Goal: Transaction & Acquisition: Purchase product/service

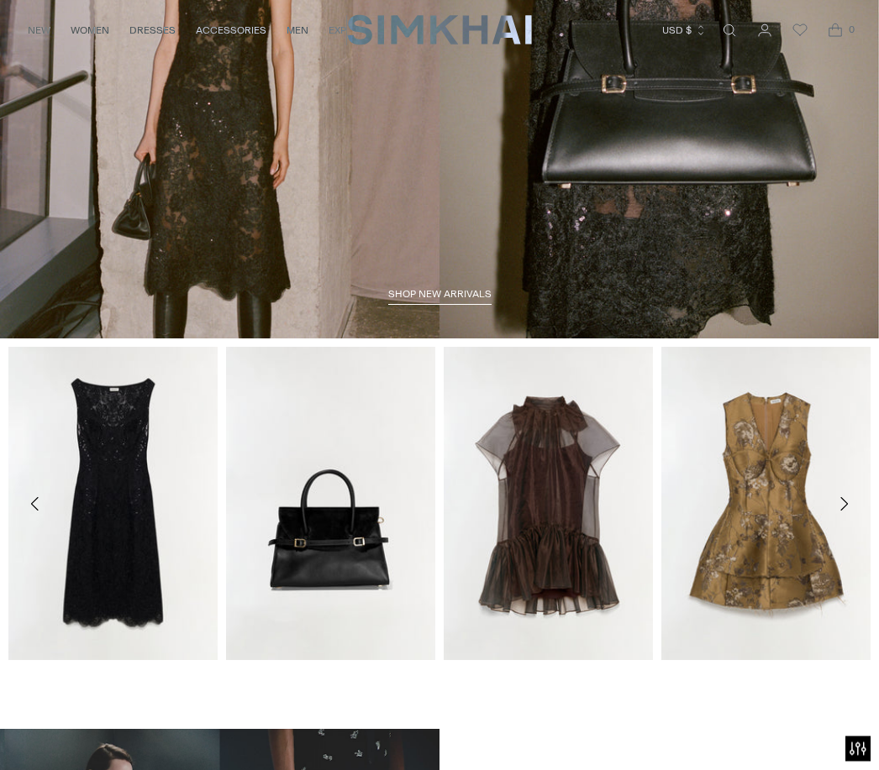
scroll to position [194, 0]
click at [539, 675] on link "Beaux Organza Dress" at bounding box center [491, 681] width 95 height 12
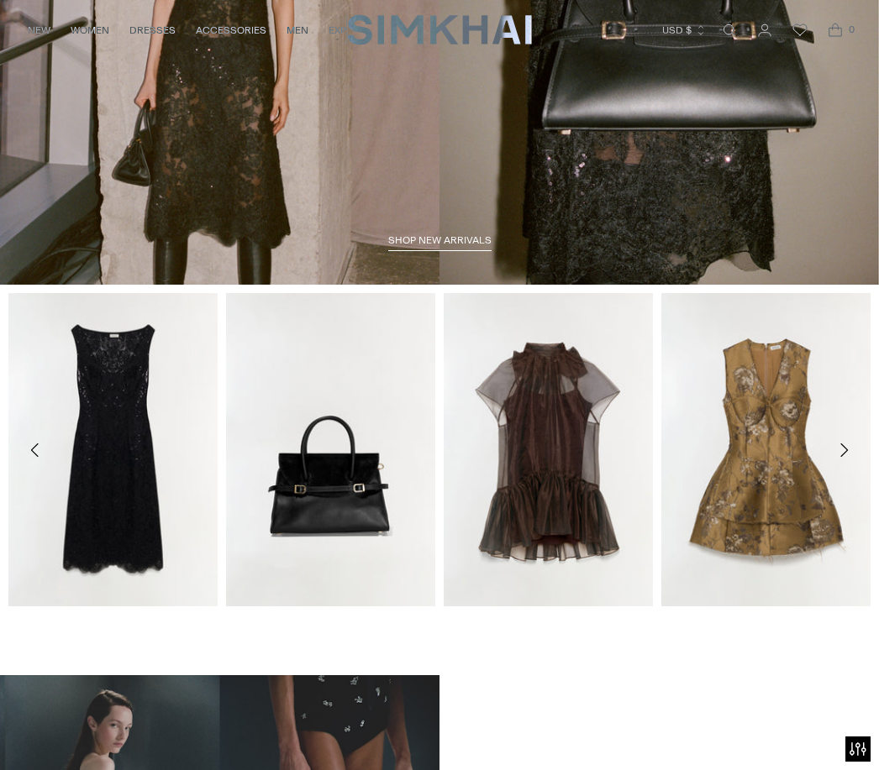
click at [852, 465] on button "Move to next carousel slide" at bounding box center [843, 450] width 37 height 37
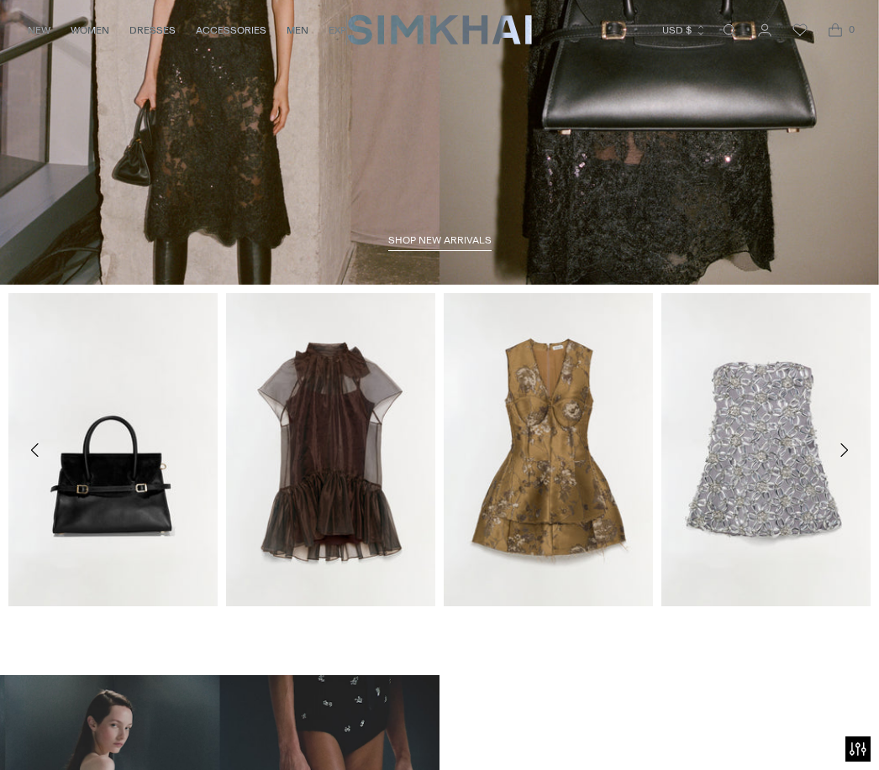
click at [851, 445] on icon "Move to next carousel slide" at bounding box center [843, 450] width 20 height 20
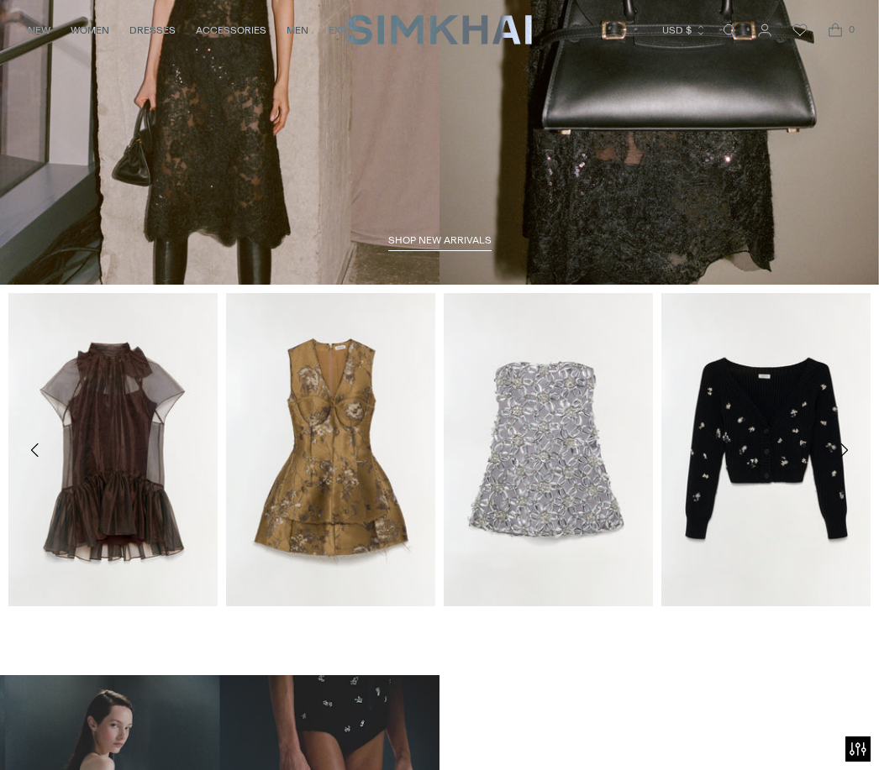
click at [832, 451] on button "Move to next carousel slide" at bounding box center [843, 450] width 37 height 37
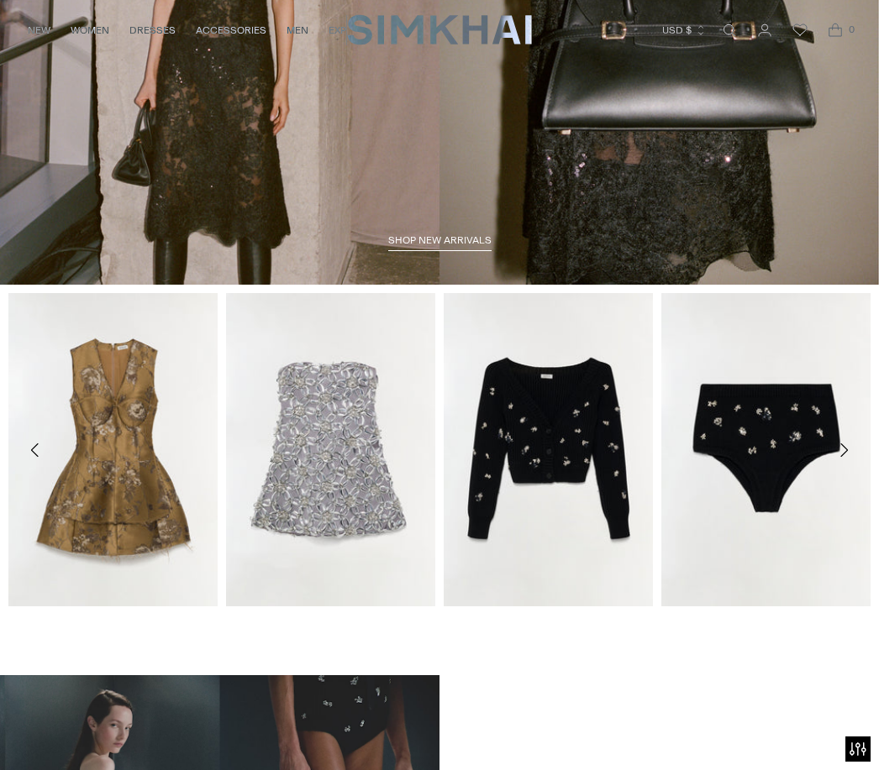
click at [840, 455] on icon "Move to next carousel slide" at bounding box center [843, 450] width 20 height 20
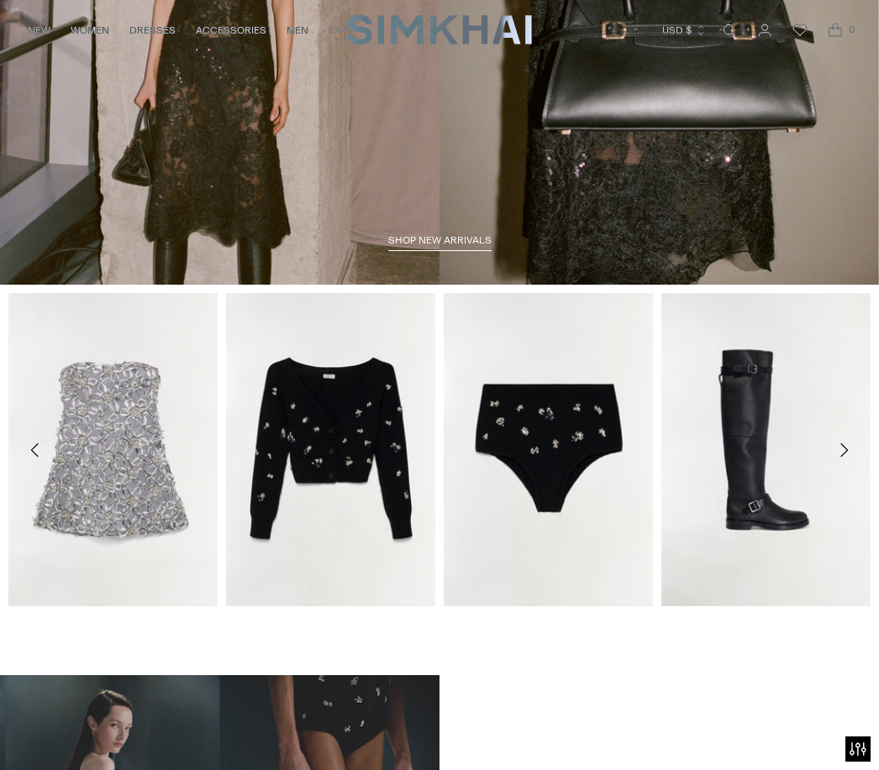
click at [843, 462] on button "Move to next carousel slide" at bounding box center [843, 450] width 37 height 37
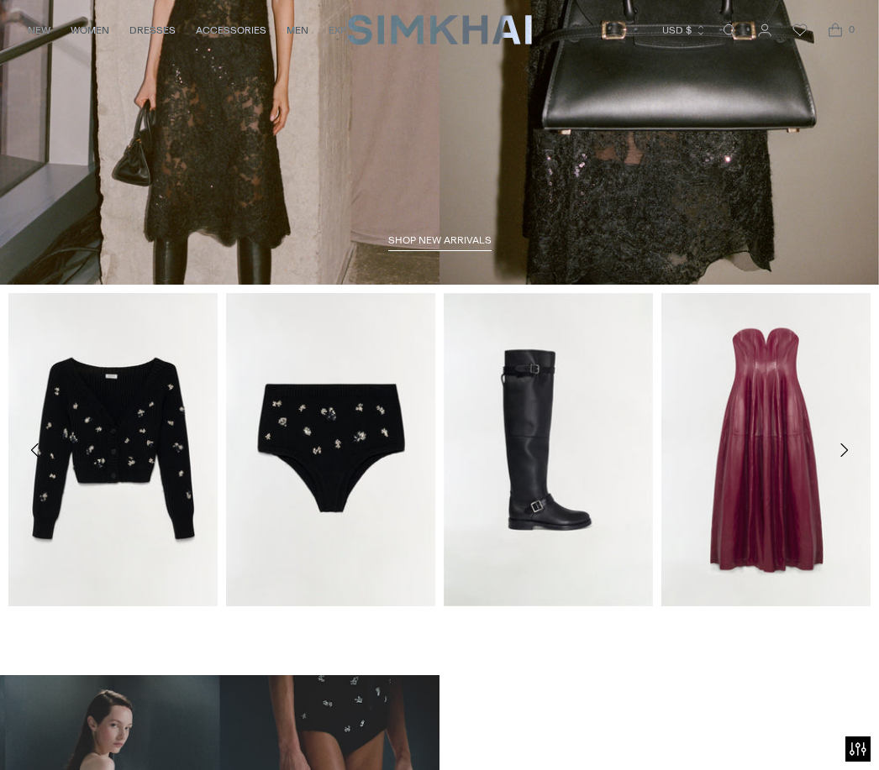
click at [849, 455] on icon "Move to next carousel slide" at bounding box center [843, 450] width 20 height 20
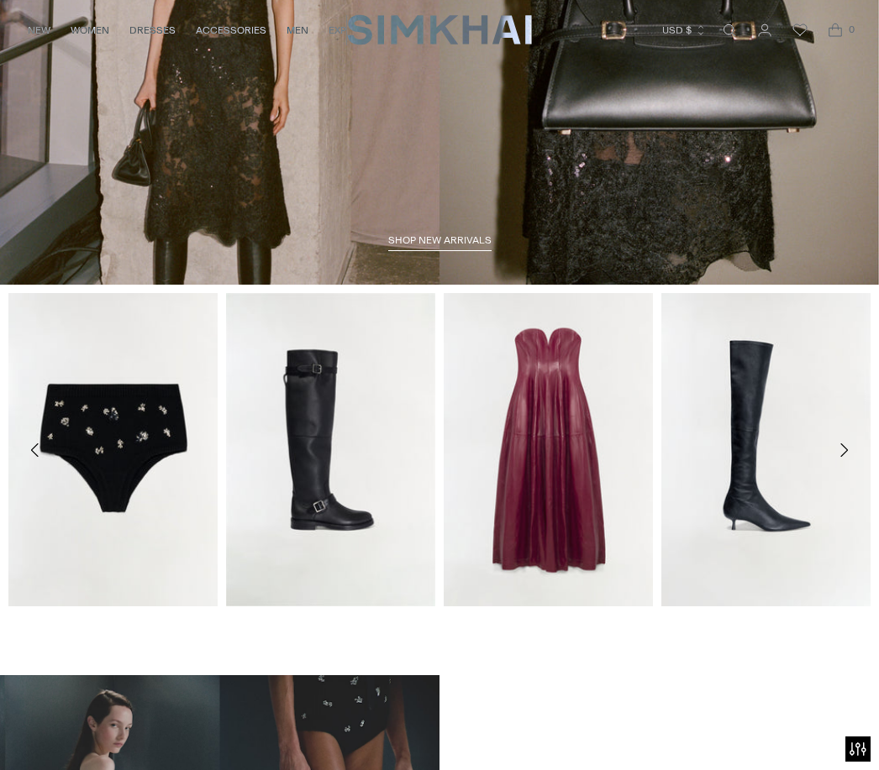
click at [854, 455] on button "Move to next carousel slide" at bounding box center [843, 450] width 37 height 37
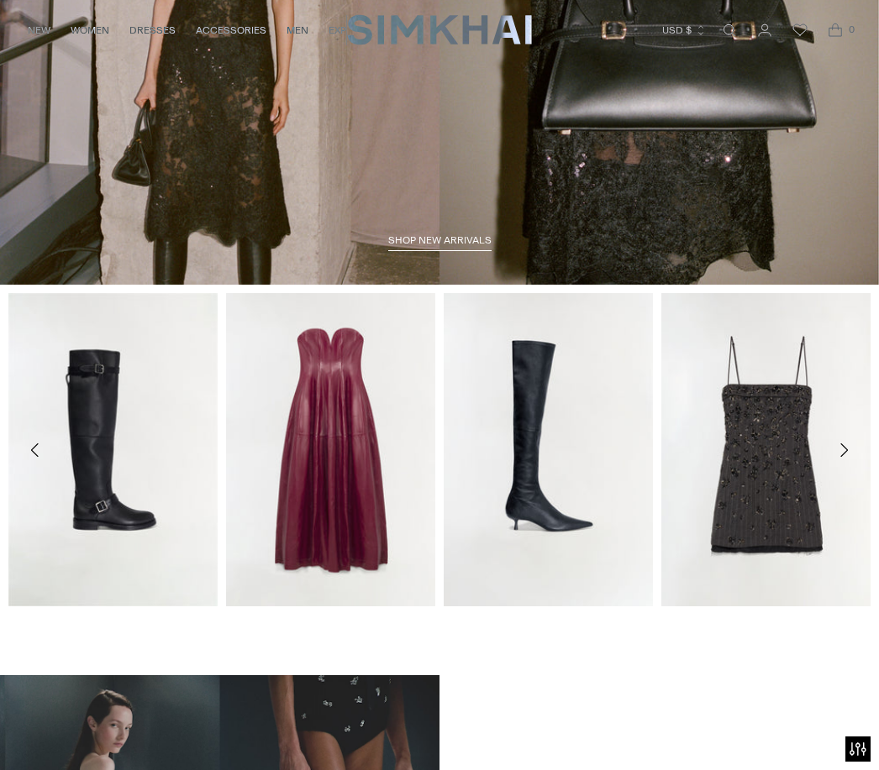
click at [846, 464] on button "Move to next carousel slide" at bounding box center [843, 450] width 37 height 37
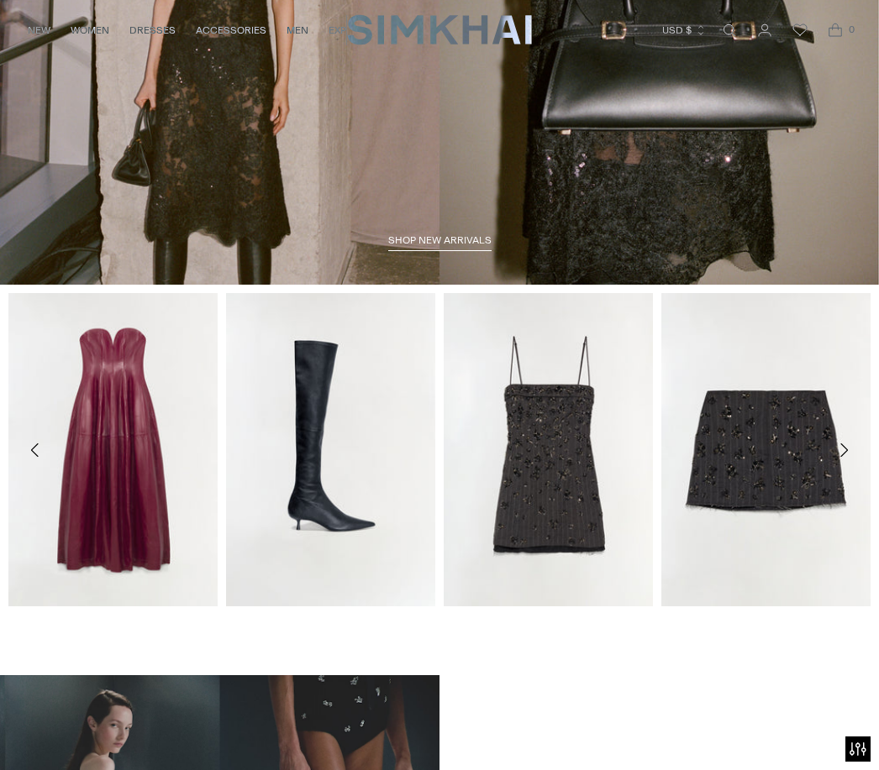
click at [856, 456] on button "Move to next carousel slide" at bounding box center [843, 450] width 37 height 37
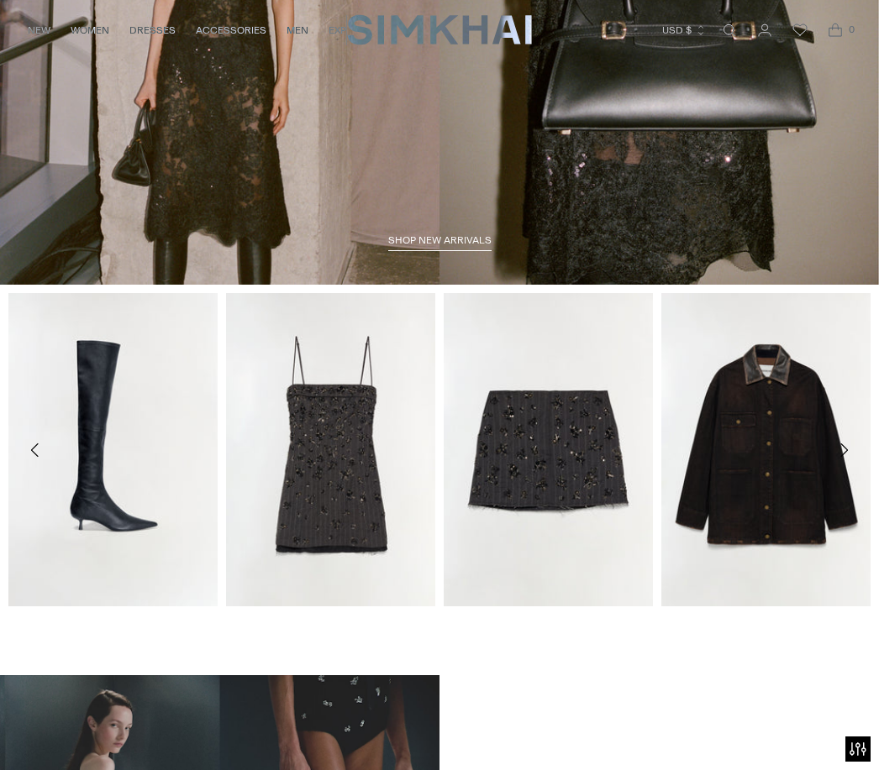
click at [856, 460] on button "Move to next carousel slide" at bounding box center [843, 450] width 37 height 37
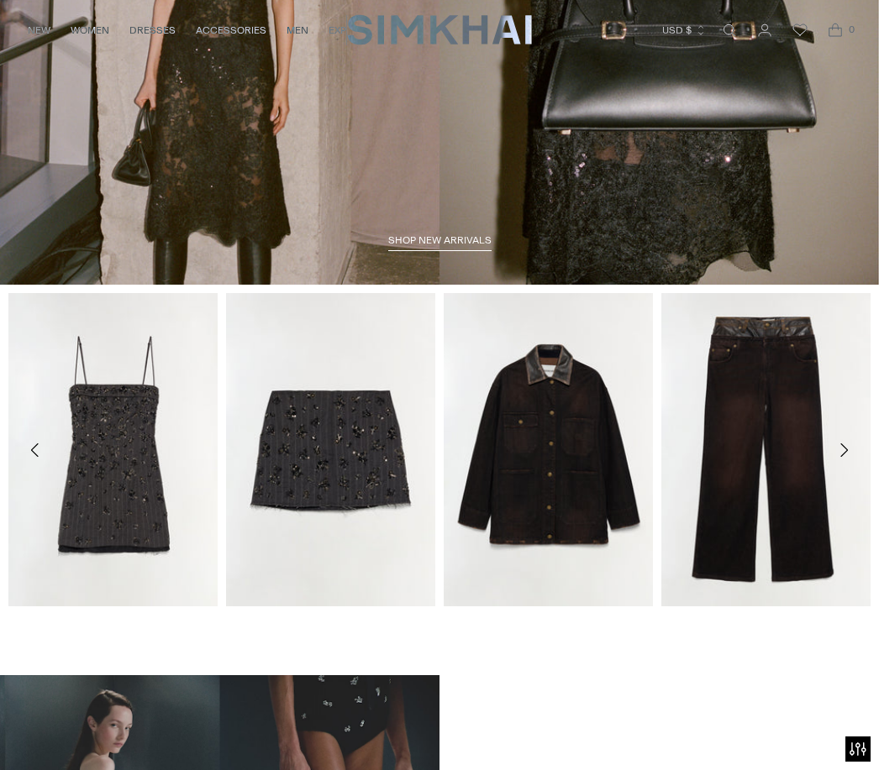
click at [850, 460] on icon "Move to next carousel slide" at bounding box center [843, 450] width 20 height 20
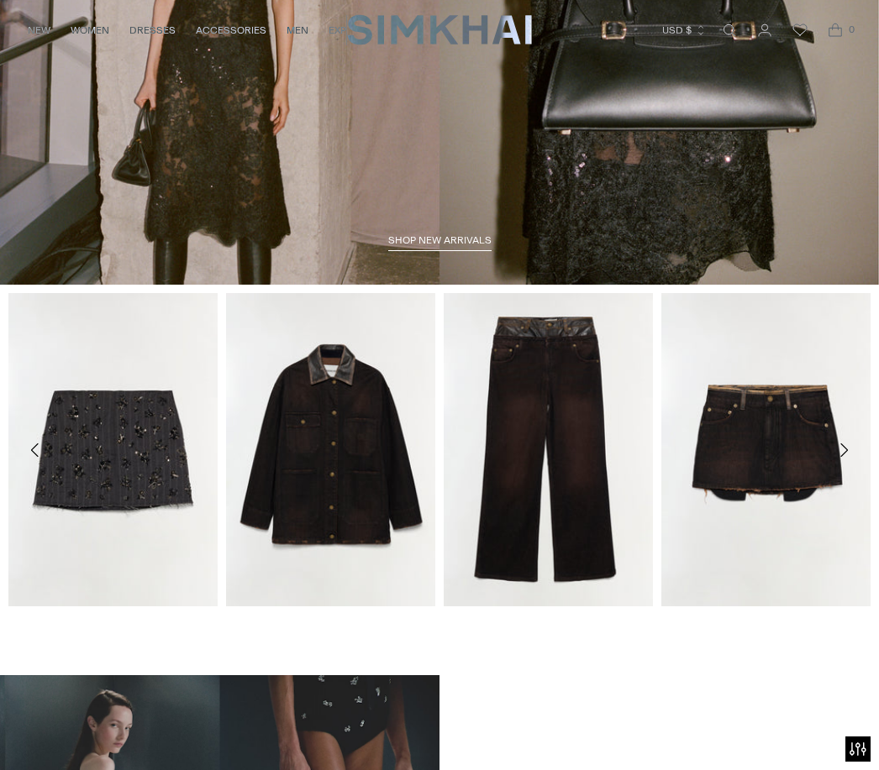
click at [848, 460] on icon "Move to next carousel slide" at bounding box center [843, 450] width 20 height 20
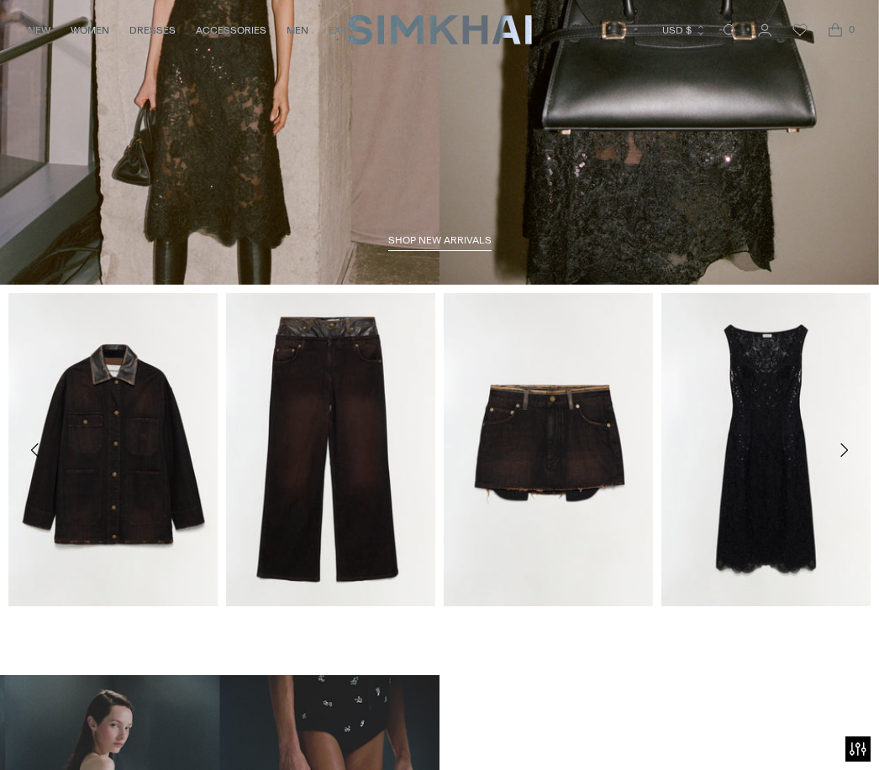
click at [854, 457] on button "Move to next carousel slide" at bounding box center [843, 450] width 37 height 37
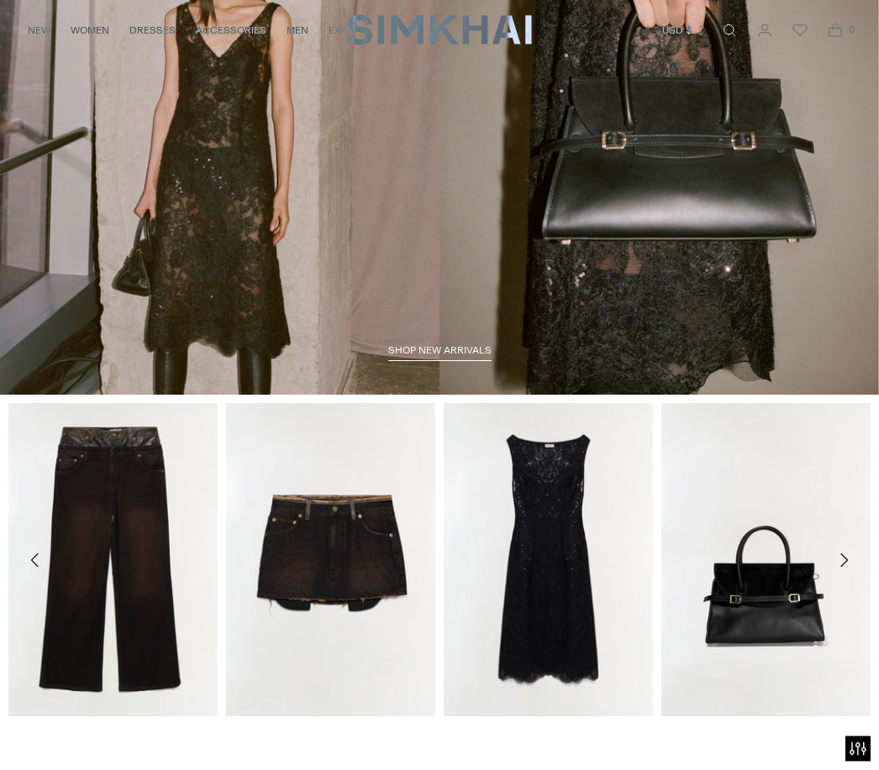
scroll to position [138, 0]
click at [851, 560] on icon "Move to next carousel slide" at bounding box center [843, 560] width 20 height 20
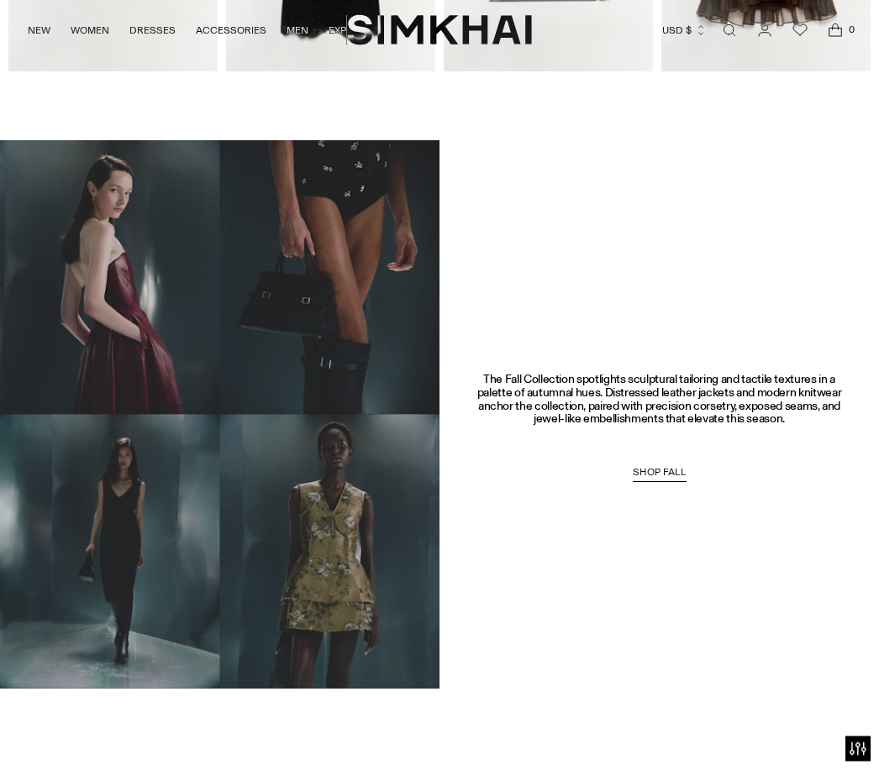
scroll to position [818, 0]
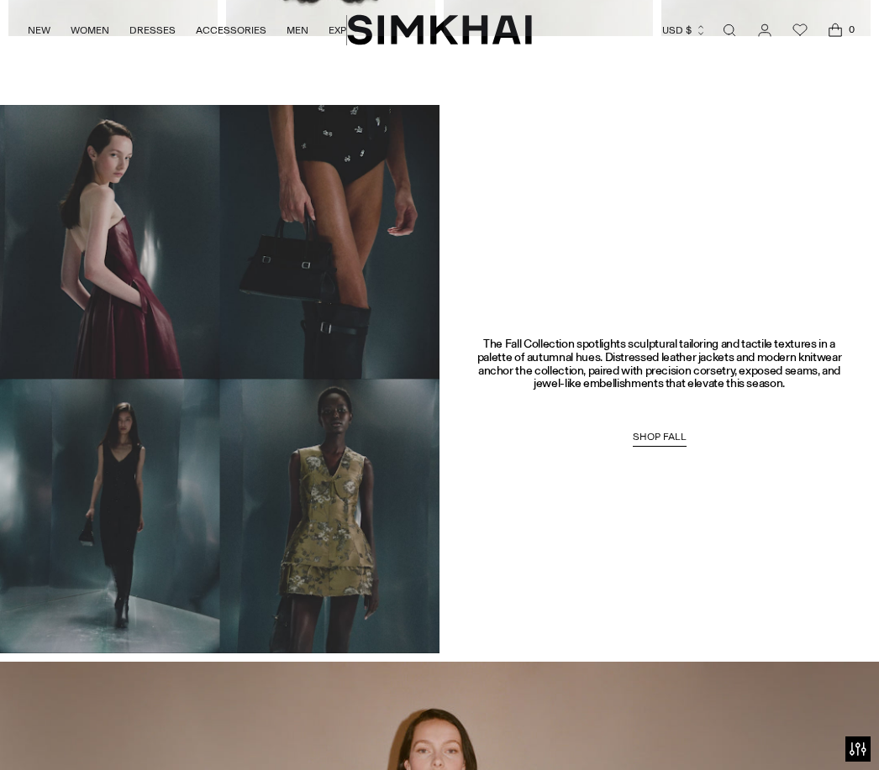
click at [668, 431] on link "SHOP FALL" at bounding box center [660, 439] width 54 height 17
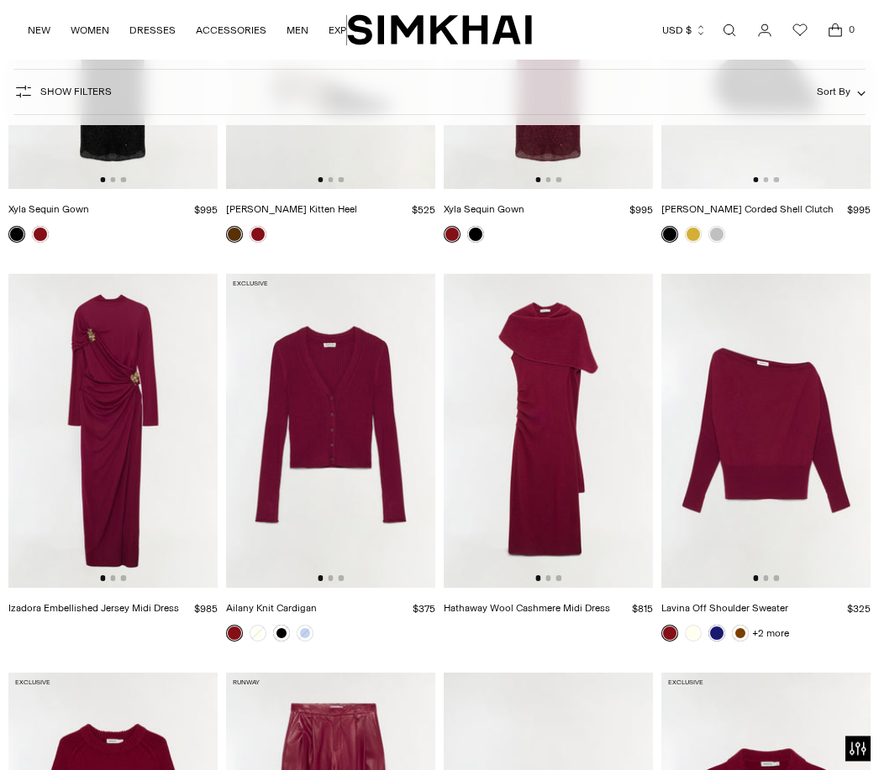
scroll to position [5541, 0]
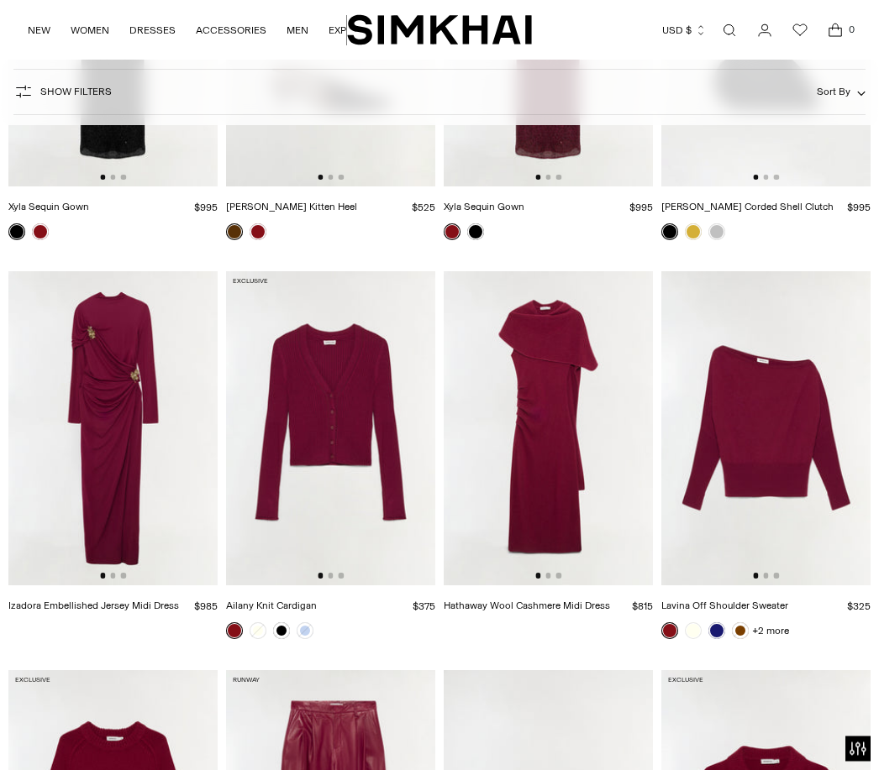
click at [842, 402] on img at bounding box center [765, 429] width 209 height 314
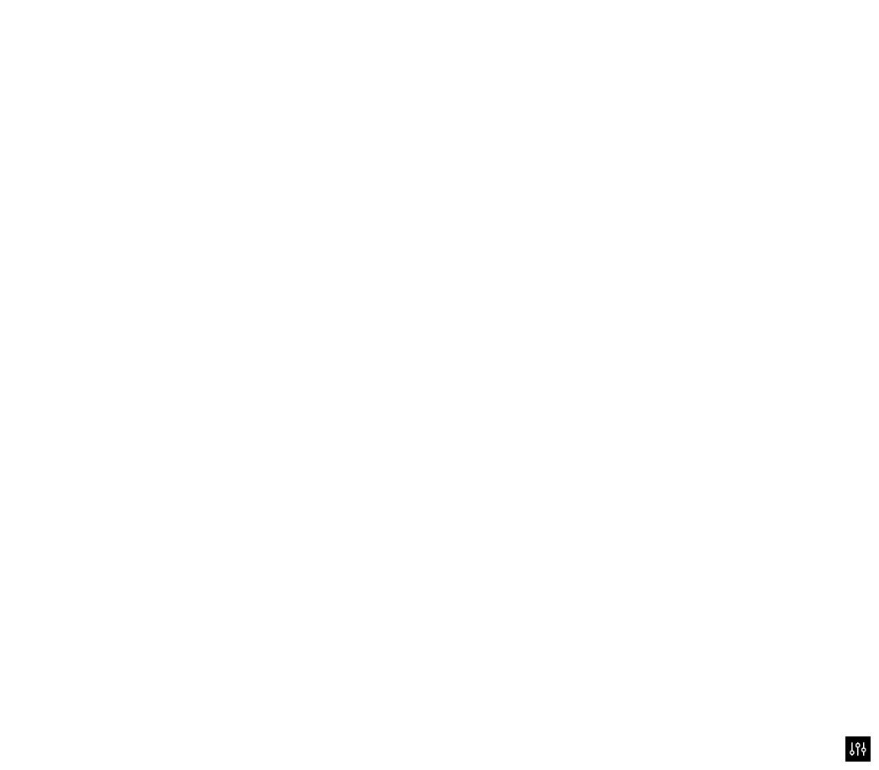
scroll to position [5572, 0]
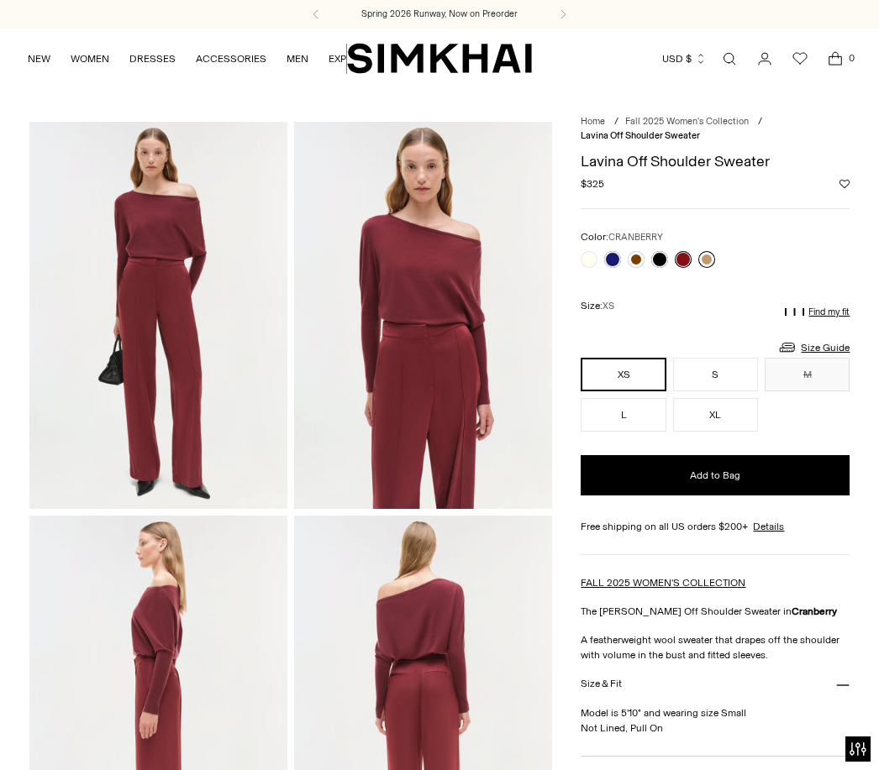
click at [714, 260] on link at bounding box center [706, 259] width 17 height 17
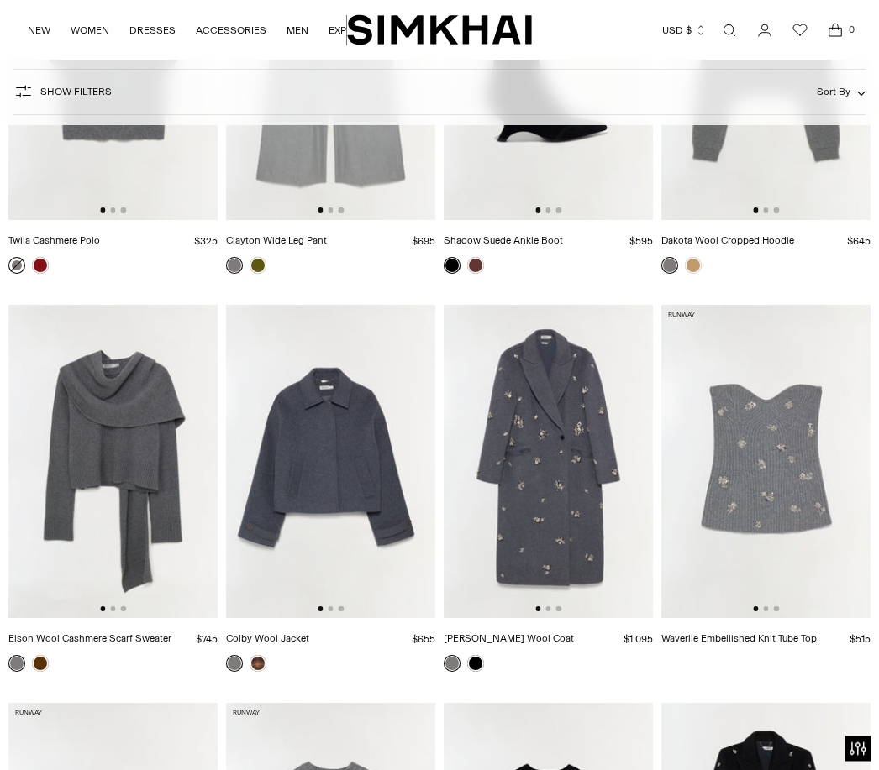
scroll to position [6714, 0]
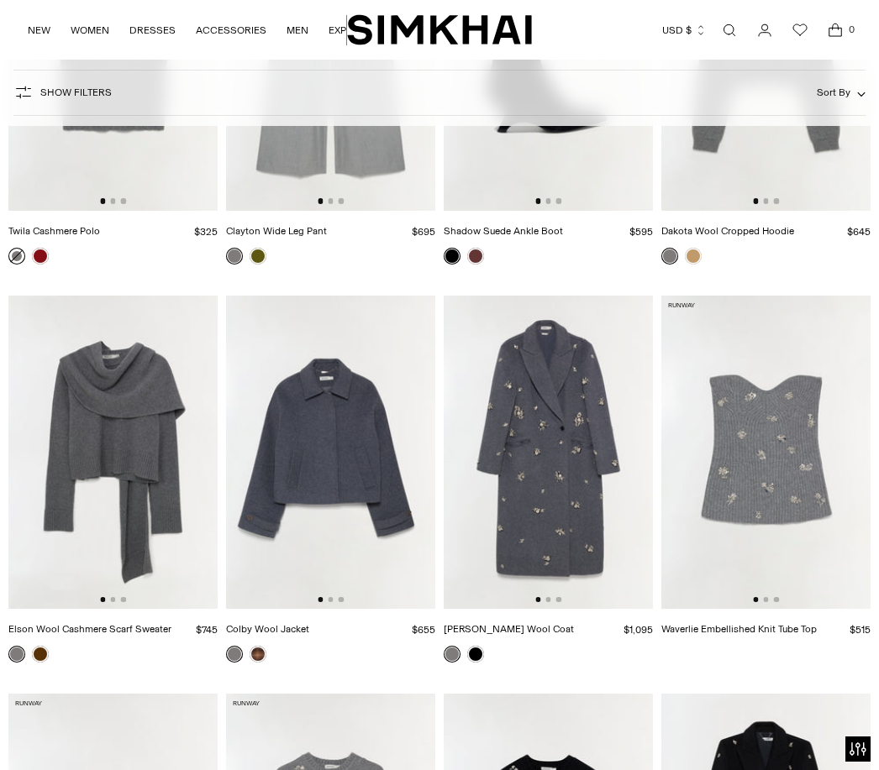
click at [367, 475] on img at bounding box center [330, 453] width 209 height 314
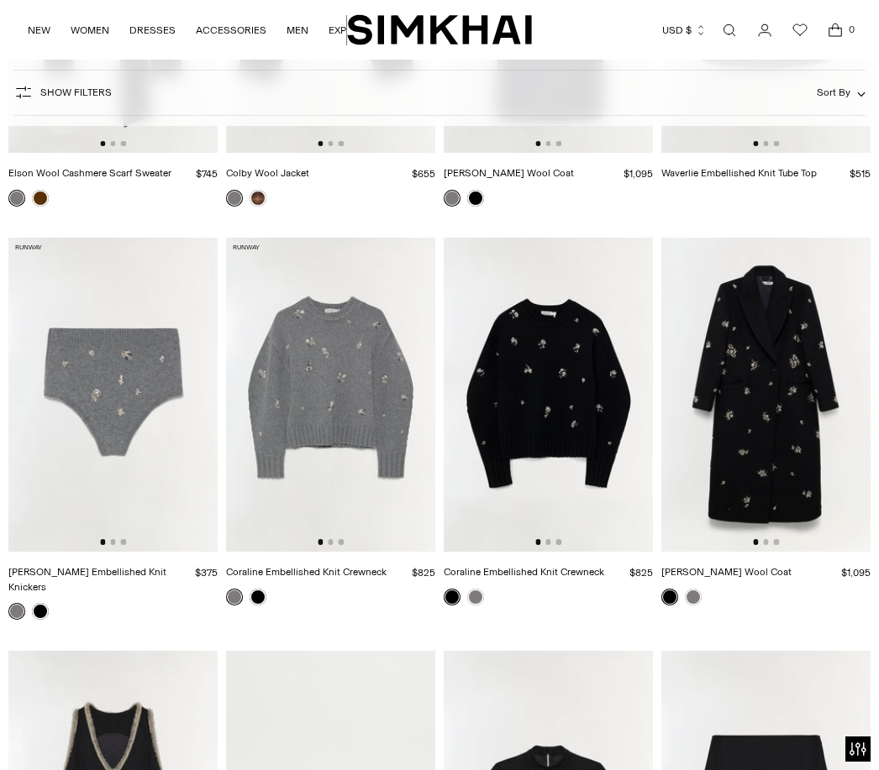
scroll to position [7186, 0]
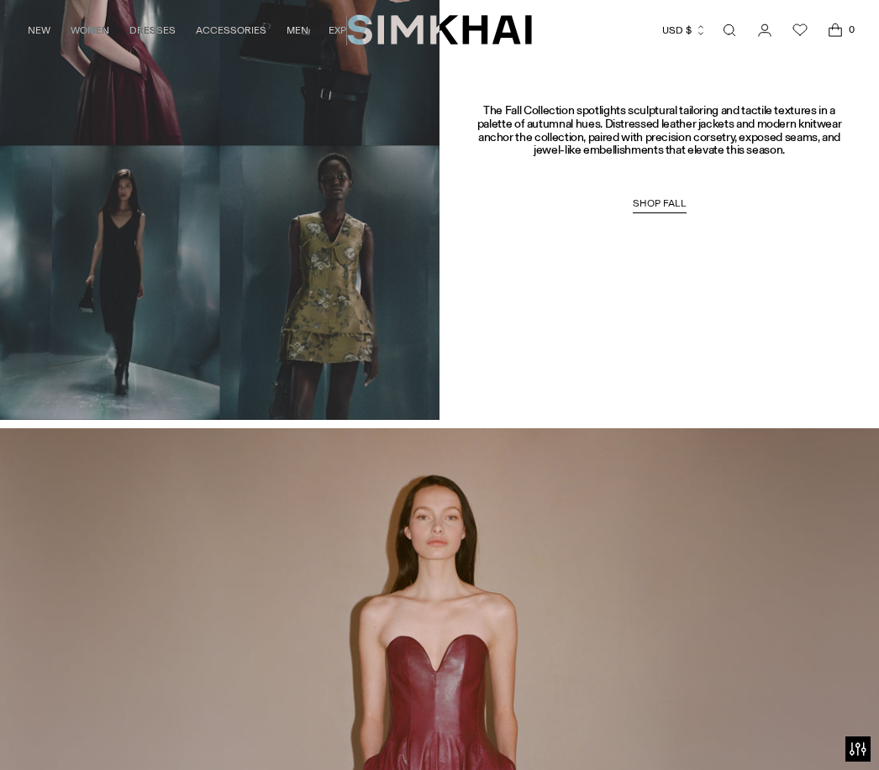
scroll to position [1051, 0]
click at [674, 198] on link "SHOP FALL" at bounding box center [660, 206] width 54 height 17
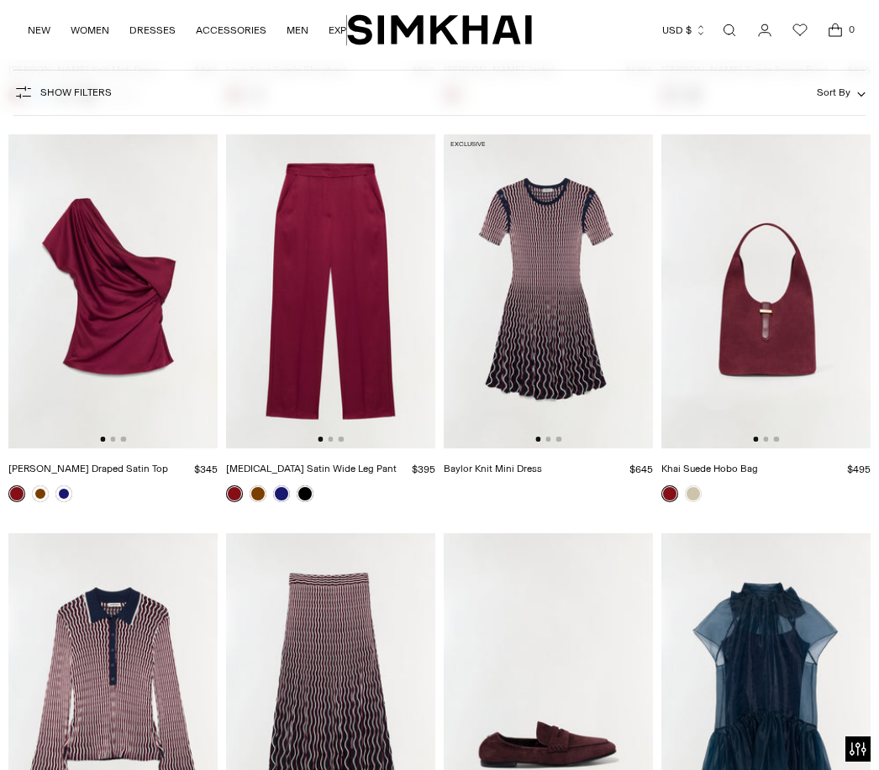
scroll to position [10873, 0]
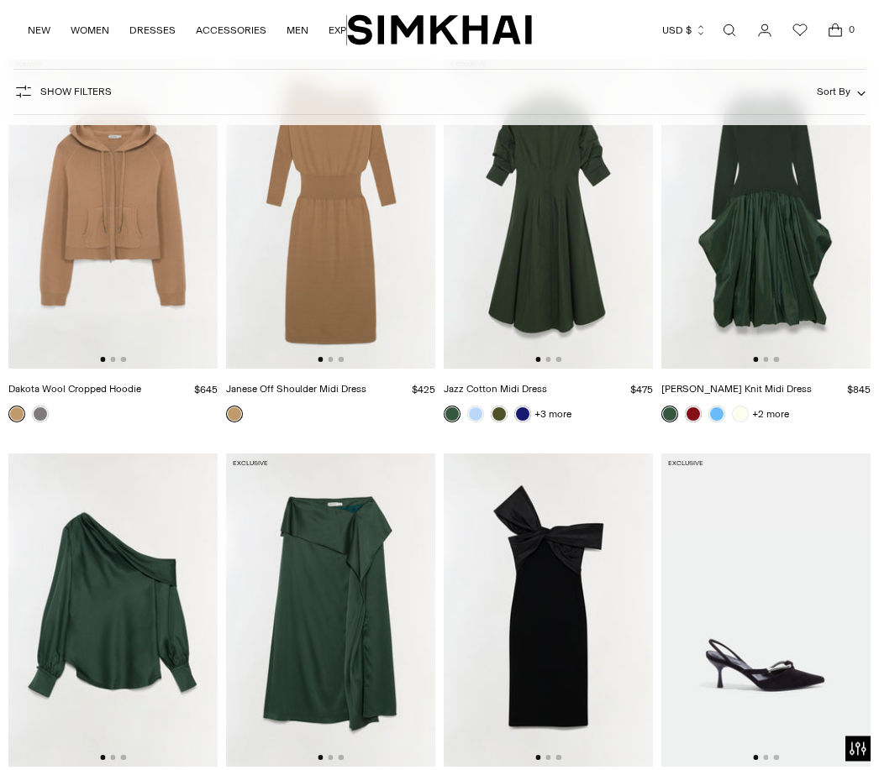
scroll to position [12550, 0]
click at [780, 639] on img at bounding box center [765, 611] width 209 height 314
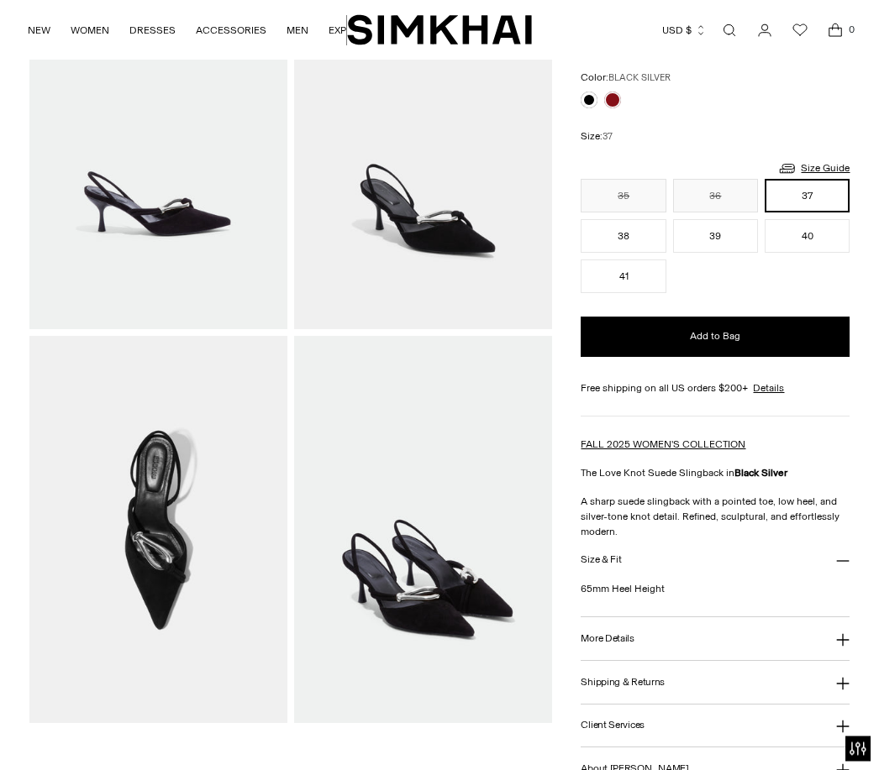
scroll to position [190, 0]
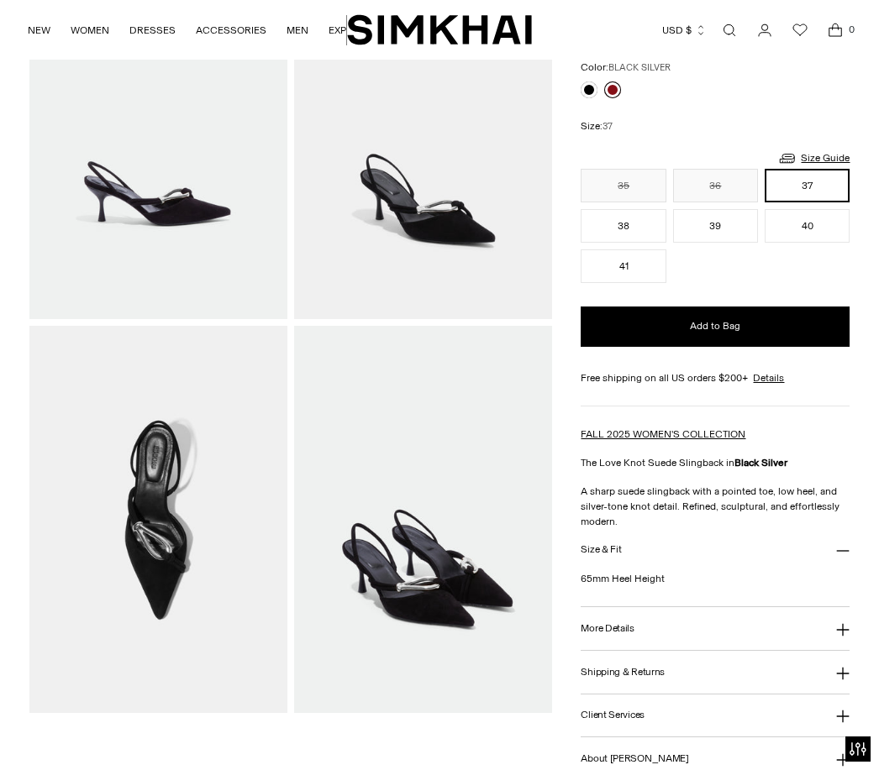
click at [619, 94] on link at bounding box center [612, 89] width 17 height 17
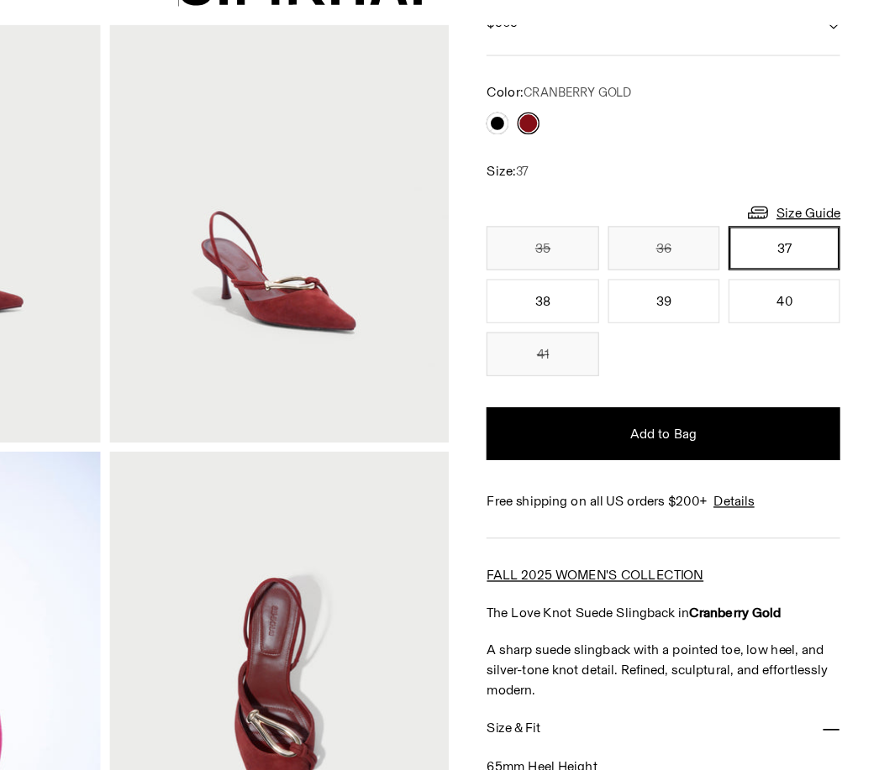
scroll to position [132, 0]
